Goal: Task Accomplishment & Management: Use online tool/utility

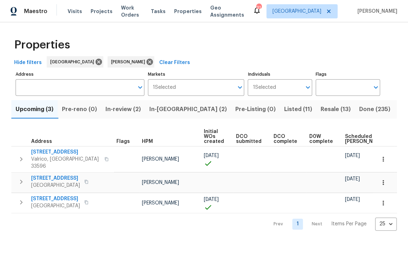
click at [163, 109] on span "In-reno (2)" at bounding box center [189, 110] width 78 height 10
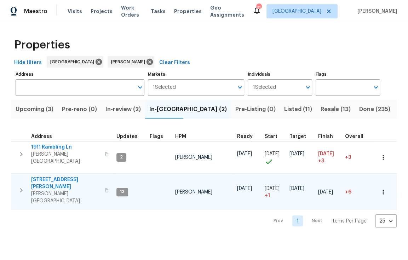
click at [56, 177] on span "[STREET_ADDRESS][PERSON_NAME]" at bounding box center [65, 183] width 69 height 14
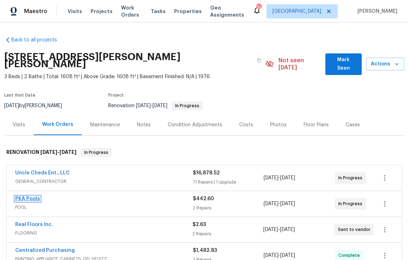
click at [32, 197] on link "PKA Pools" at bounding box center [27, 199] width 25 height 5
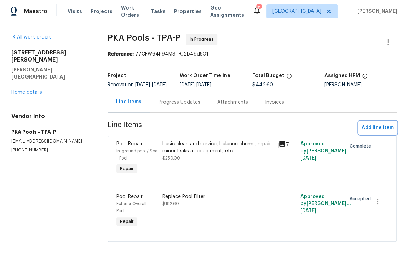
click at [374, 131] on span "Add line item" at bounding box center [378, 128] width 32 height 9
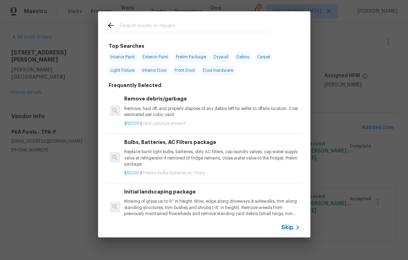
click at [136, 29] on input "text" at bounding box center [195, 26] width 150 height 11
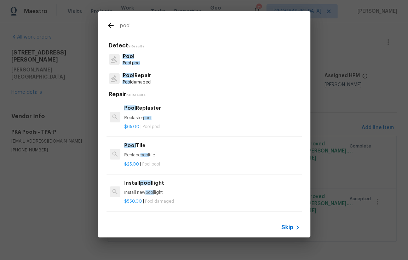
type input "pool"
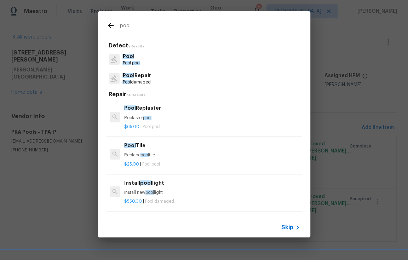
click at [134, 60] on p "Pool pool" at bounding box center [132, 63] width 18 height 6
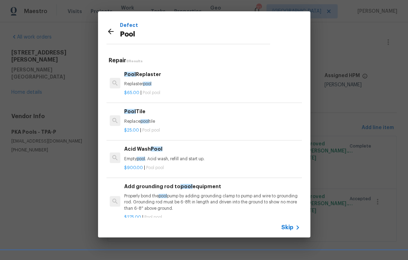
click at [140, 75] on h6 "Pool Replaster" at bounding box center [212, 75] width 176 height 8
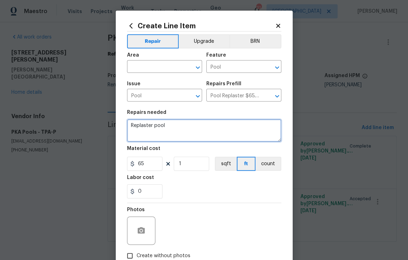
click at [217, 137] on textarea "Replaster pool" at bounding box center [204, 130] width 154 height 23
drag, startPoint x: 153, startPoint y: 127, endPoint x: 112, endPoint y: 128, distance: 41.1
click at [112, 128] on div "Create Line Item Repair Upgrade BRN Area ​ Feature Pool ​ Issue Pool ​ Repairs …" at bounding box center [204, 130] width 408 height 260
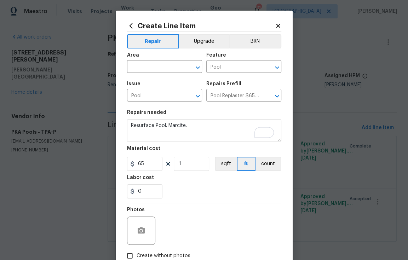
click at [197, 230] on div "Photos" at bounding box center [204, 226] width 154 height 46
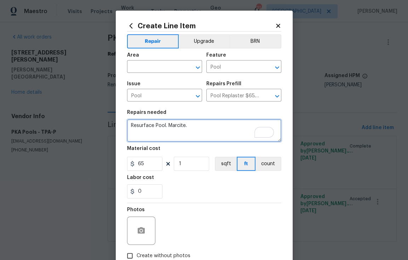
click at [199, 128] on textarea "Resurface Pool. Marcite." at bounding box center [204, 130] width 154 height 23
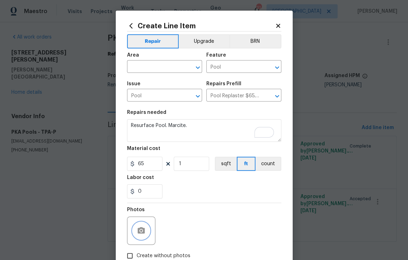
click at [133, 230] on button "button" at bounding box center [141, 230] width 17 height 17
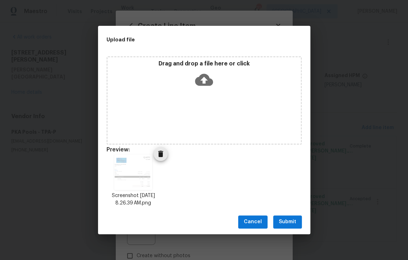
click at [134, 181] on img at bounding box center [133, 172] width 38 height 35
click at [135, 181] on img at bounding box center [133, 172] width 38 height 35
click at [284, 223] on span "Submit" at bounding box center [287, 222] width 17 height 9
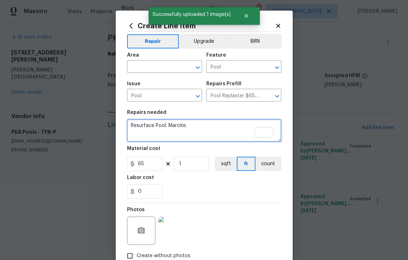
click at [179, 125] on textarea "Resurface Pool. Marcite." at bounding box center [204, 130] width 154 height 23
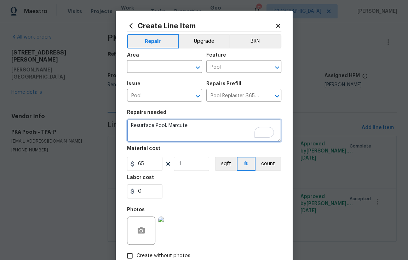
type textarea "Resurface Pool. Marcute."
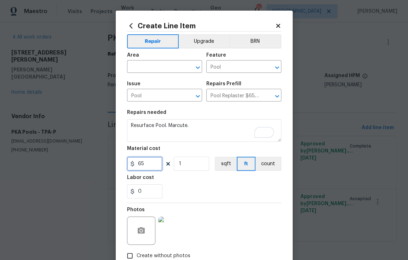
drag, startPoint x: 149, startPoint y: 165, endPoint x: 129, endPoint y: 167, distance: 19.9
click at [129, 167] on div "65" at bounding box center [144, 164] width 35 height 14
type input "7490"
click at [191, 196] on div "0" at bounding box center [204, 192] width 154 height 14
click at [141, 68] on input "text" at bounding box center [154, 67] width 55 height 11
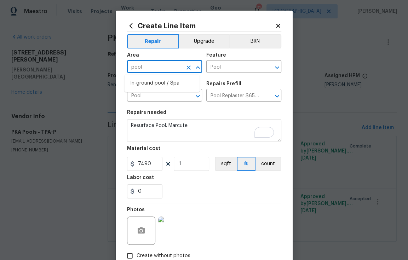
click at [140, 67] on input "pool" at bounding box center [154, 67] width 55 height 11
click at [152, 88] on li "In-ground pool / Spa" at bounding box center [162, 84] width 75 height 12
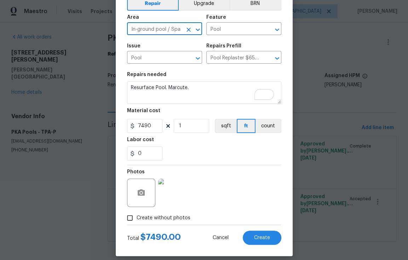
scroll to position [45, 0]
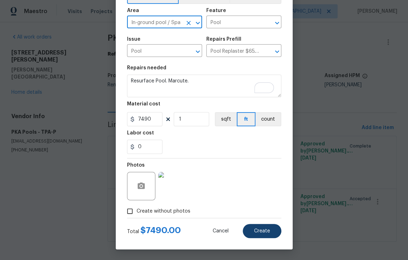
type input "In-ground pool / Spa"
click at [262, 228] on button "Create" at bounding box center [262, 231] width 39 height 14
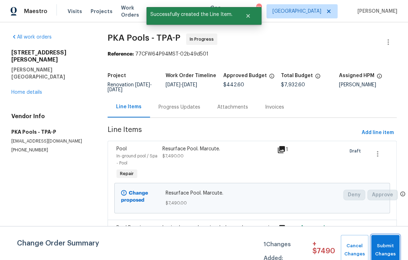
click at [388, 250] on span "Submit Changes" at bounding box center [385, 250] width 21 height 16
